Goal: Task Accomplishment & Management: Manage account settings

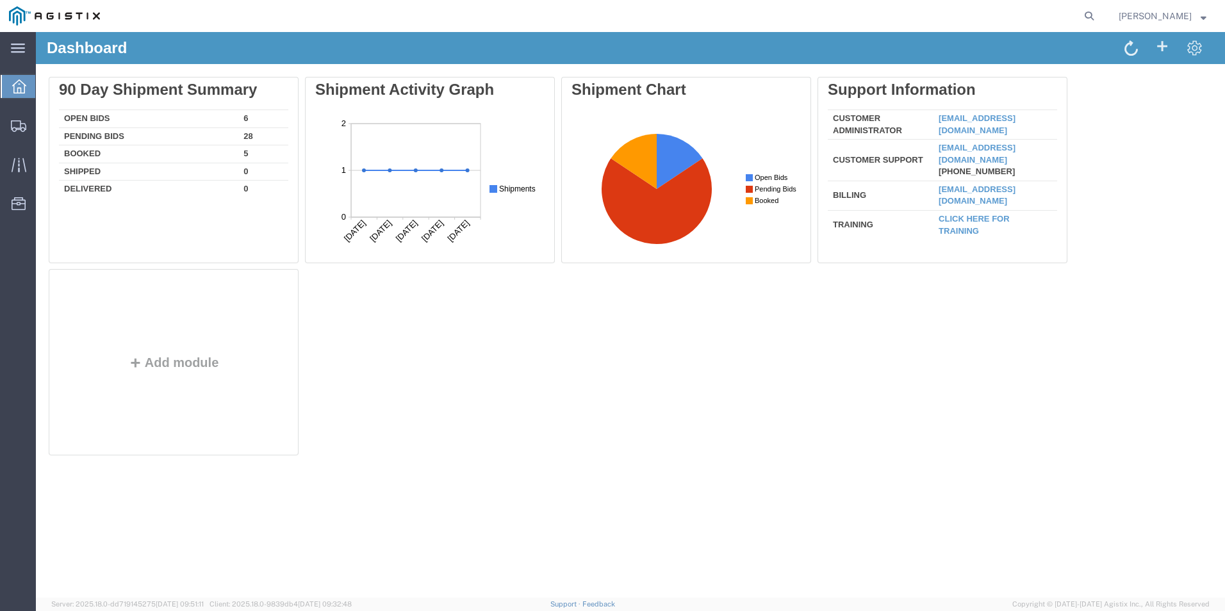
click at [96, 142] on td "Pending Bids" at bounding box center [148, 137] width 179 height 18
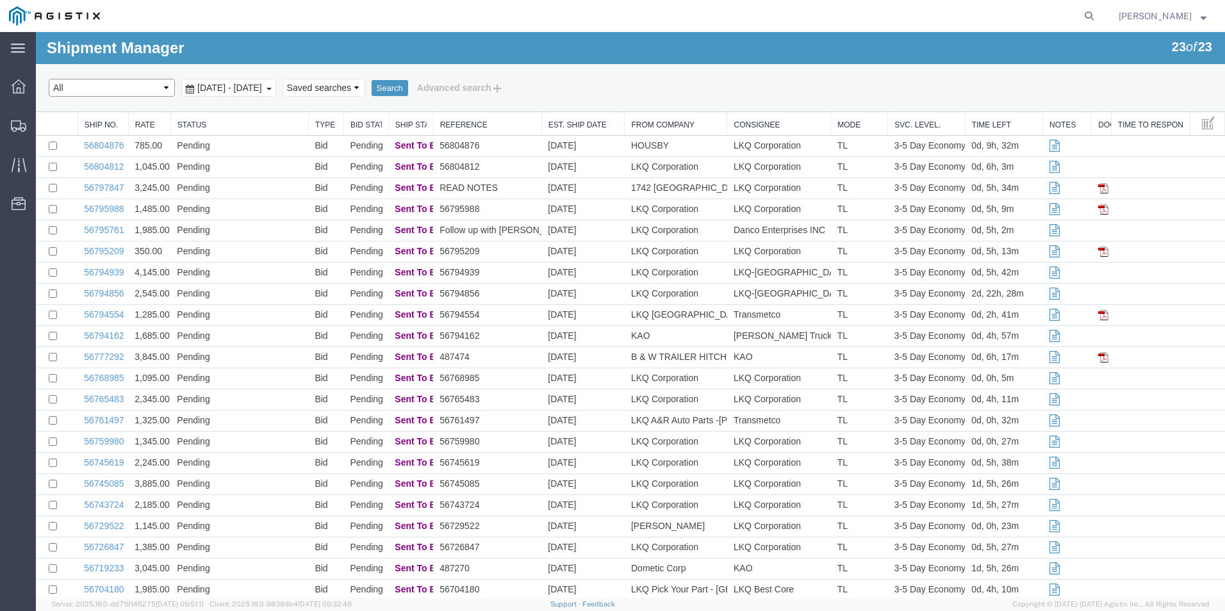
click at [144, 85] on select "Select status Active (AC, O, P) All Approved Awaiting Confirmation (AC) Booked …" at bounding box center [112, 88] width 126 height 18
select select "OPEN"
click at [49, 79] on select "Select status Active (AC, O, P) All Approved Awaiting Confirmation (AC) Booked …" at bounding box center [112, 88] width 126 height 18
click at [408, 81] on button "Search" at bounding box center [390, 88] width 37 height 17
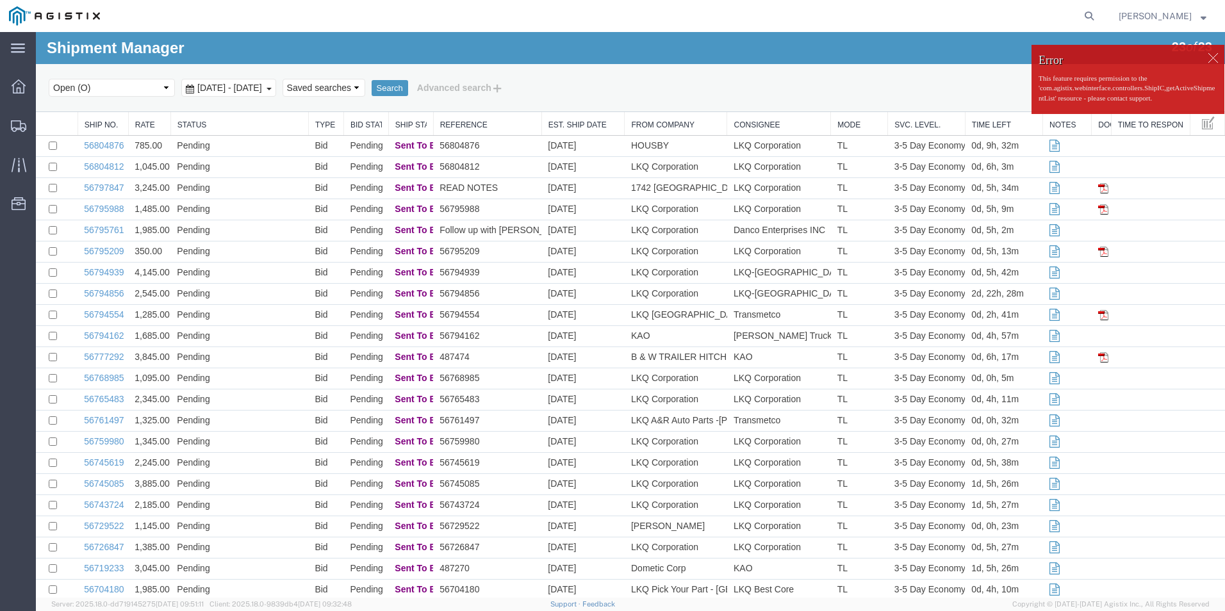
click at [1204, 56] on div at bounding box center [1213, 57] width 19 height 19
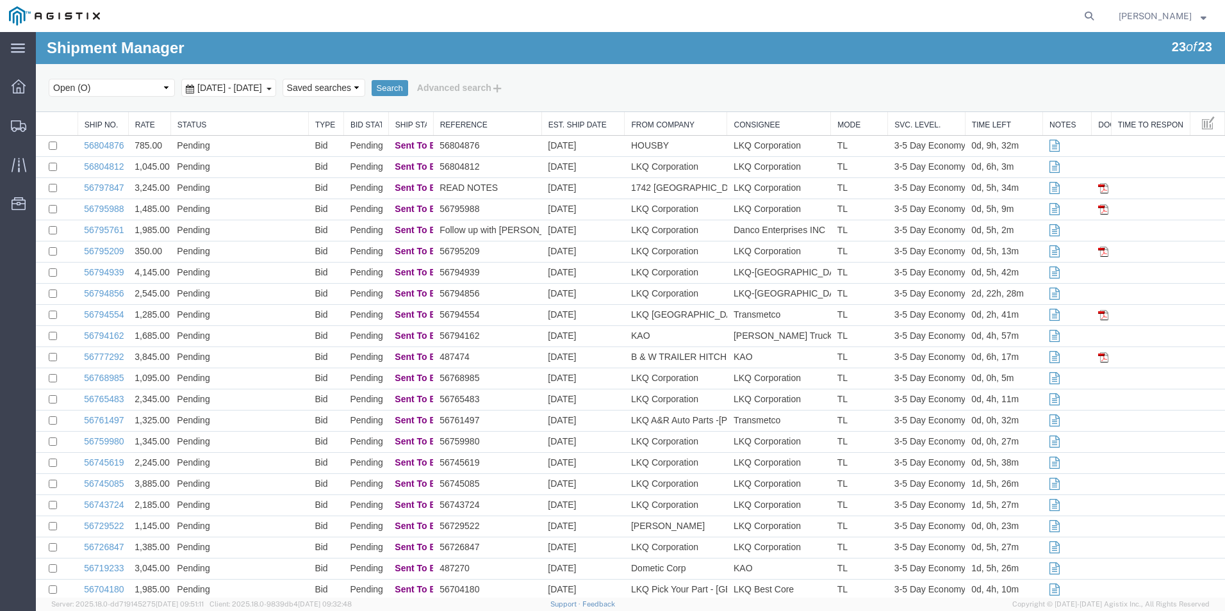
click at [1204, 17] on strong "button" at bounding box center [1204, 15] width 6 height 4
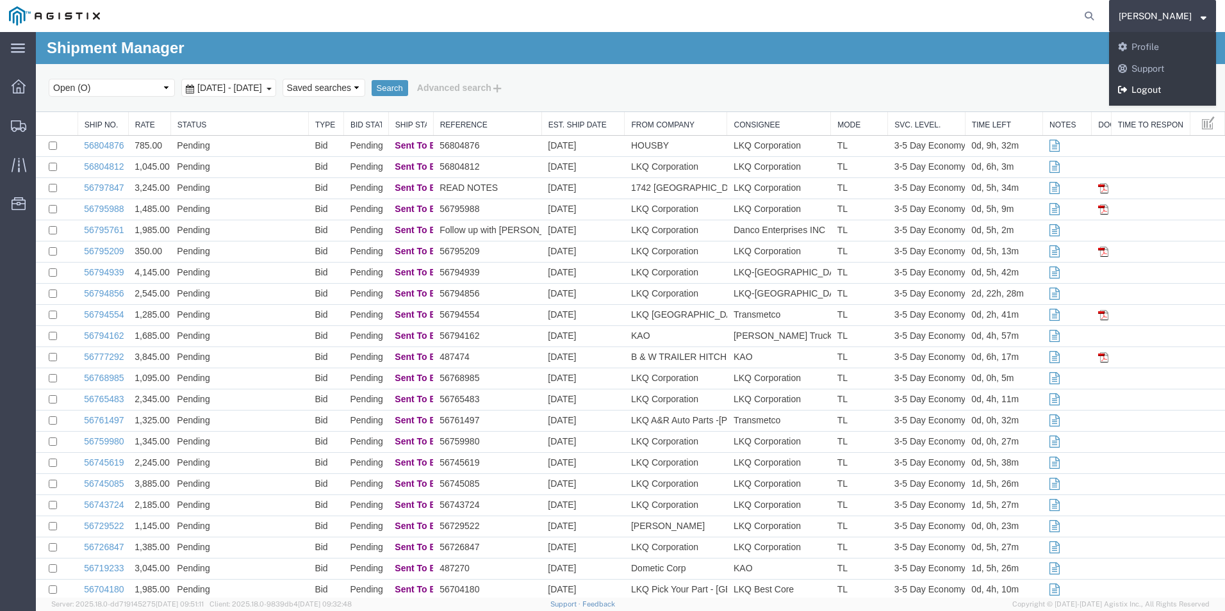
click at [1172, 91] on link "Logout" at bounding box center [1162, 90] width 107 height 22
